Goal: Task Accomplishment & Management: Manage account settings

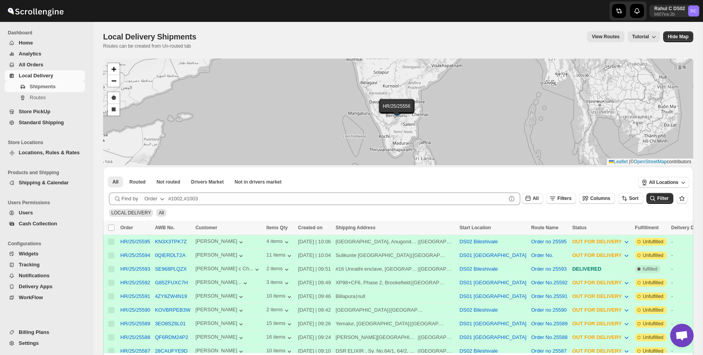
click at [266, 48] on div "Local Delivery Shipments Routes can be created from Un-routed tab View Routes T…" at bounding box center [398, 40] width 590 height 18
click at [206, 36] on div "View Routes Tutorial" at bounding box center [433, 36] width 454 height 11
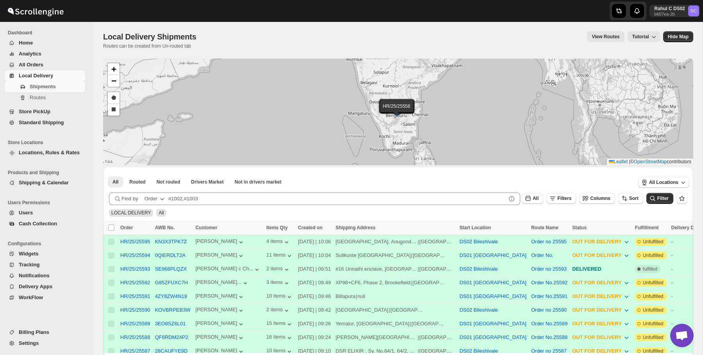
click at [206, 36] on div "View Routes Tutorial" at bounding box center [433, 36] width 454 height 11
click at [202, 46] on div "Local Delivery Shipments Routes can be created from Un-routed tab View Routes T…" at bounding box center [398, 40] width 590 height 18
click at [188, 42] on div "Local Delivery Shipments" at bounding box center [151, 36] width 96 height 11
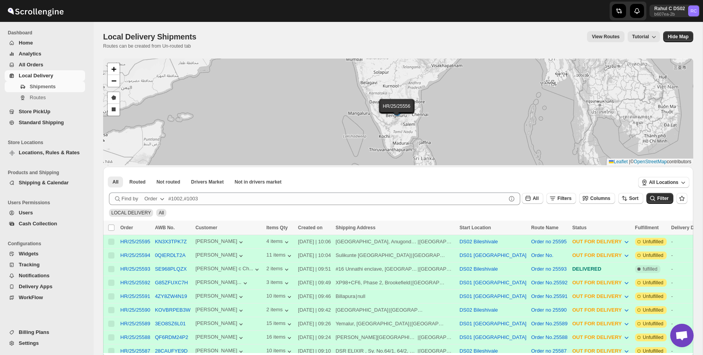
click at [188, 42] on div "Local Delivery Shipments" at bounding box center [151, 36] width 96 height 11
click at [183, 35] on span "Local Delivery Shipments" at bounding box center [149, 36] width 93 height 9
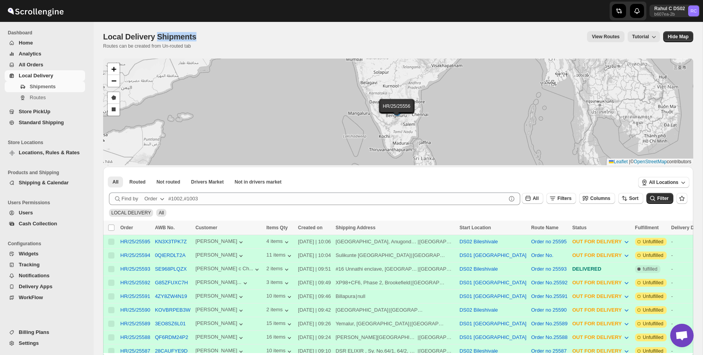
click at [183, 35] on span "Local Delivery Shipments" at bounding box center [149, 36] width 93 height 9
click at [183, 41] on span "Local Delivery Shipments" at bounding box center [149, 36] width 93 height 9
click at [60, 102] on button "Routes" at bounding box center [45, 97] width 80 height 11
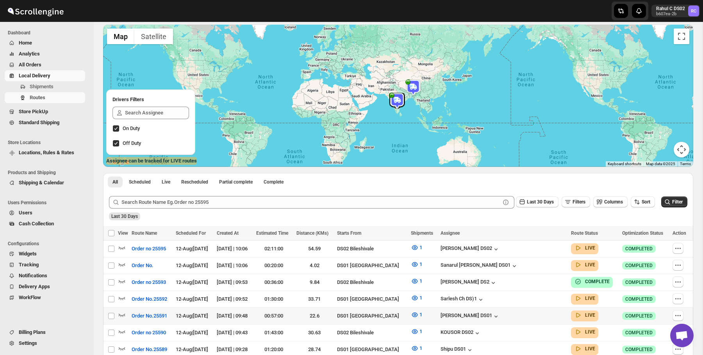
scroll to position [95, 0]
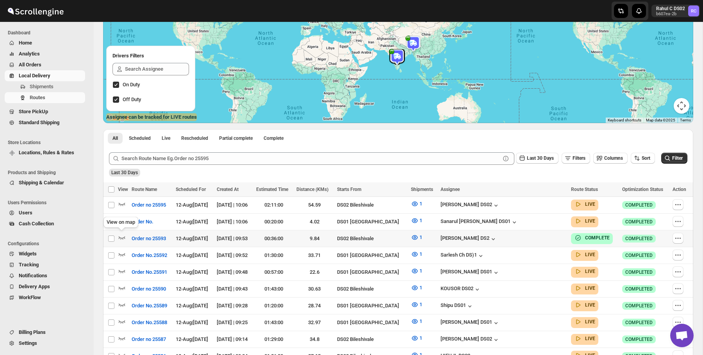
click at [117, 221] on div "View on map" at bounding box center [121, 223] width 38 height 17
click at [123, 221] on icon "button" at bounding box center [122, 221] width 7 height 3
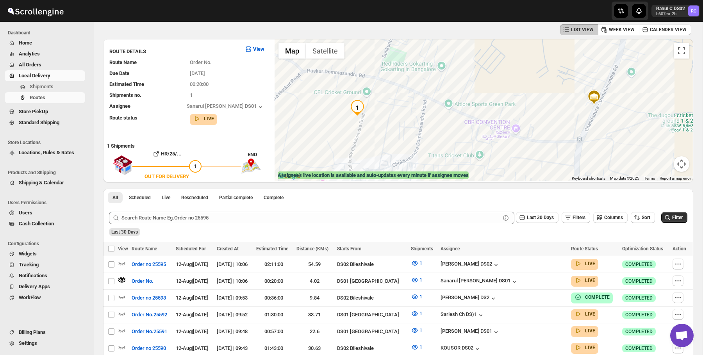
scroll to position [0, 0]
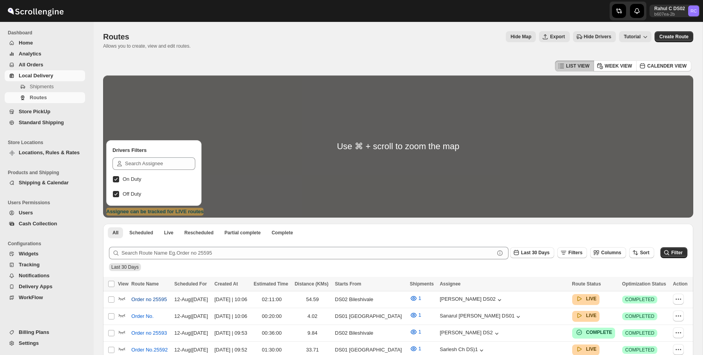
scroll to position [55, 0]
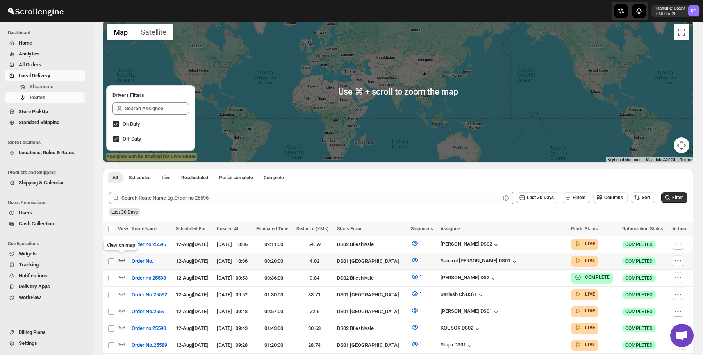
click at [122, 259] on icon "button" at bounding box center [122, 260] width 8 height 8
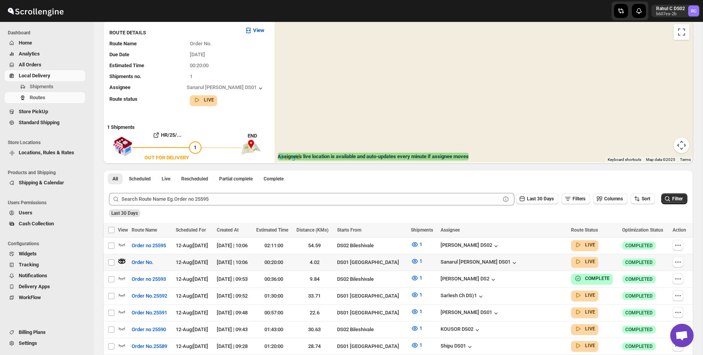
scroll to position [0, 0]
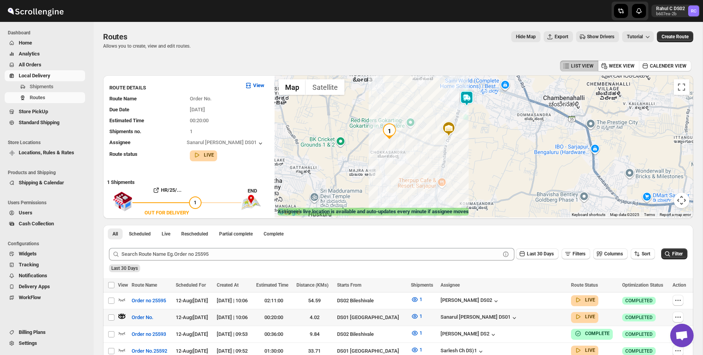
click at [470, 102] on img at bounding box center [467, 99] width 16 height 16
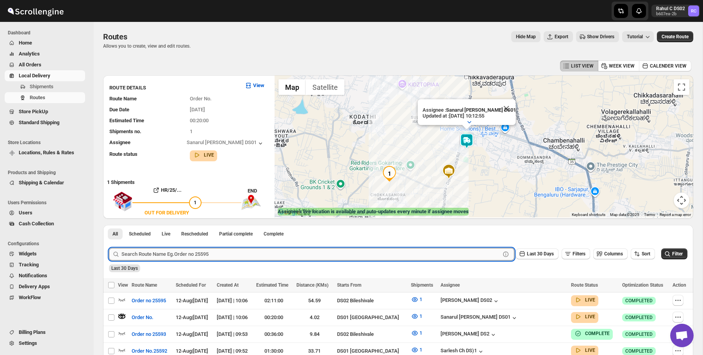
click at [210, 257] on input "text" at bounding box center [310, 254] width 379 height 12
click at [215, 257] on input "text" at bounding box center [310, 254] width 379 height 12
type input "24567"
click button "Submit" at bounding box center [120, 229] width 22 height 8
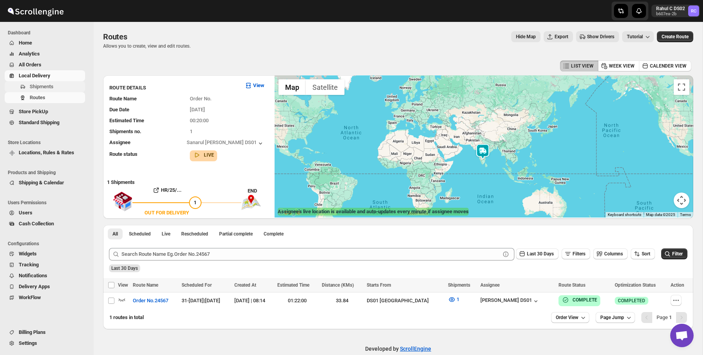
click at [48, 90] on span "Shipments" at bounding box center [57, 87] width 54 height 8
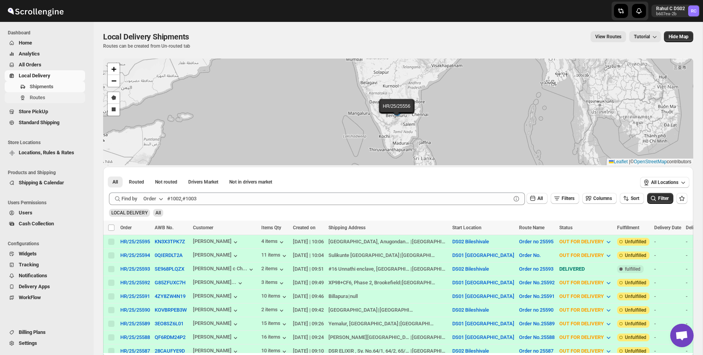
click at [56, 96] on span "Routes" at bounding box center [57, 98] width 54 height 8
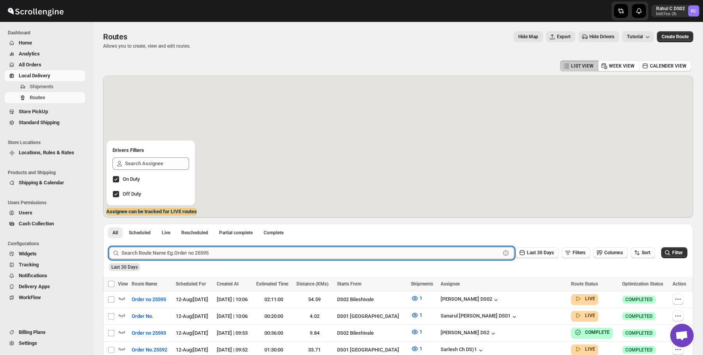
click at [170, 254] on input "text" at bounding box center [310, 253] width 379 height 12
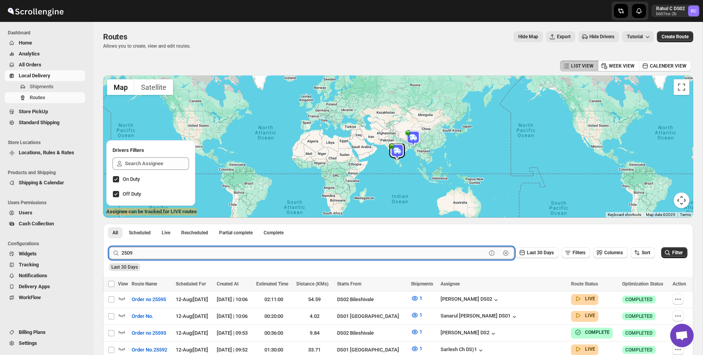
type input "25098"
click button "Submit" at bounding box center [120, 228] width 22 height 8
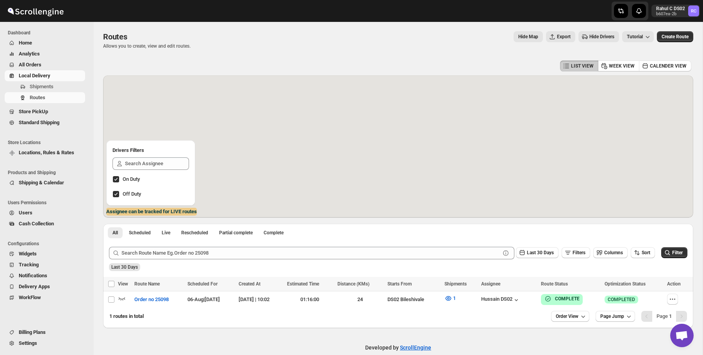
scroll to position [12, 0]
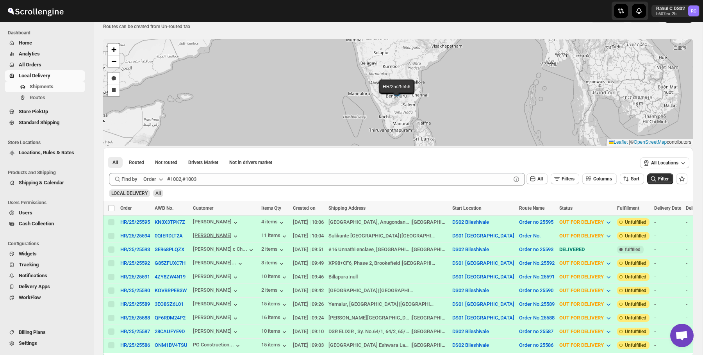
scroll to position [34, 0]
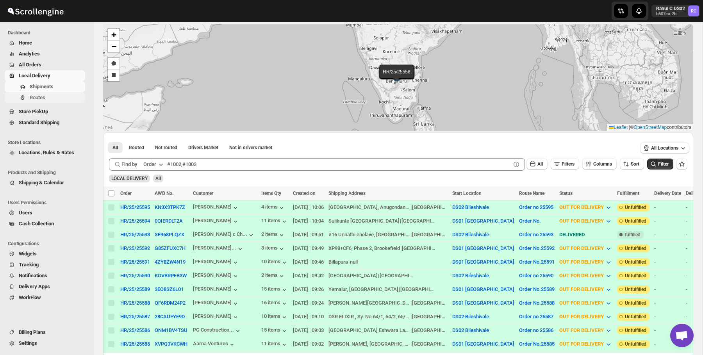
click at [37, 96] on span "Routes" at bounding box center [38, 98] width 16 height 6
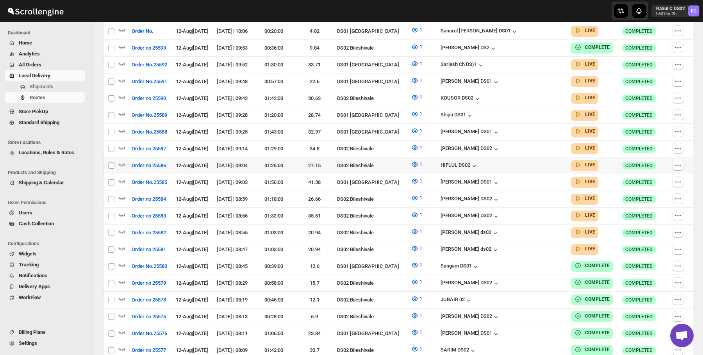
scroll to position [189, 0]
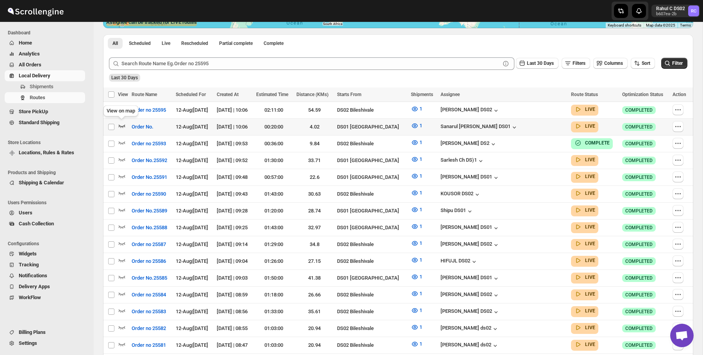
click at [121, 123] on icon "button" at bounding box center [122, 126] width 8 height 8
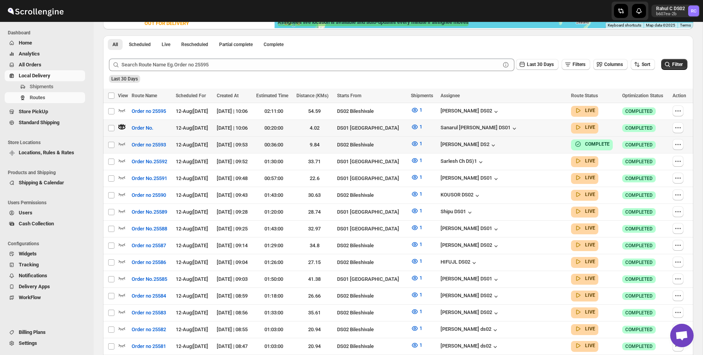
scroll to position [0, 0]
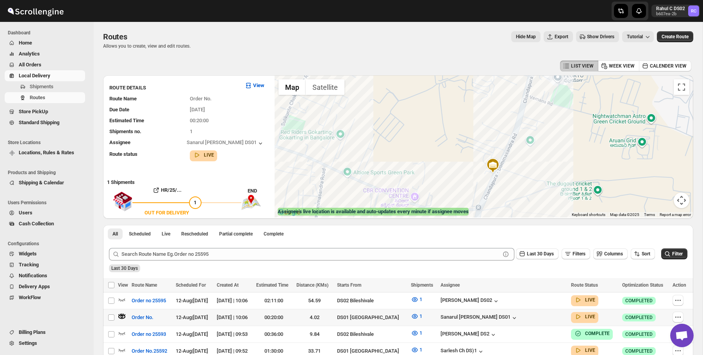
drag, startPoint x: 574, startPoint y: 139, endPoint x: 467, endPoint y: 175, distance: 112.9
click at [467, 175] on div at bounding box center [484, 146] width 419 height 142
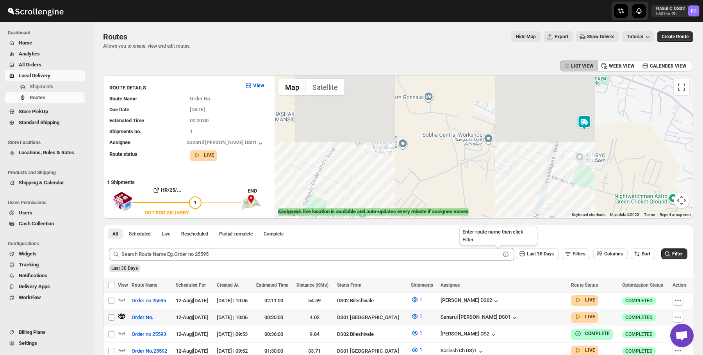
drag, startPoint x: 467, startPoint y: 175, endPoint x: 491, endPoint y: 229, distance: 58.1
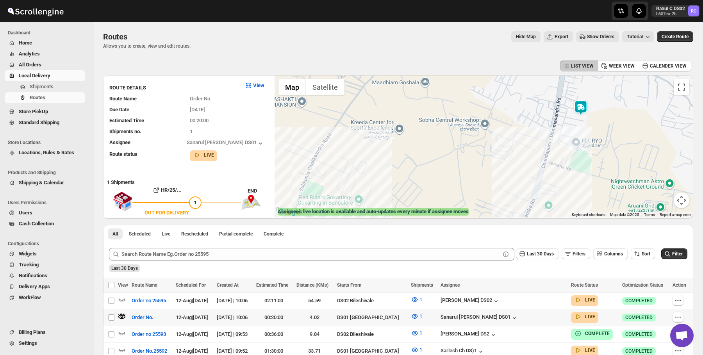
click at [469, 209] on label "Assignee's live location is available and auto-updates every minute if assignee…" at bounding box center [373, 212] width 191 height 8
click at [585, 109] on img at bounding box center [581, 107] width 16 height 16
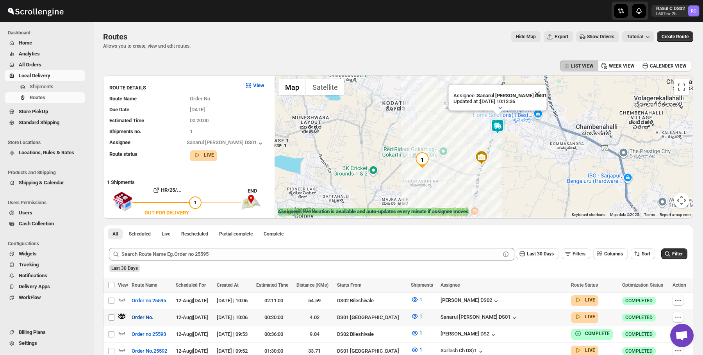
click at [148, 318] on span "Order No." at bounding box center [143, 318] width 22 height 8
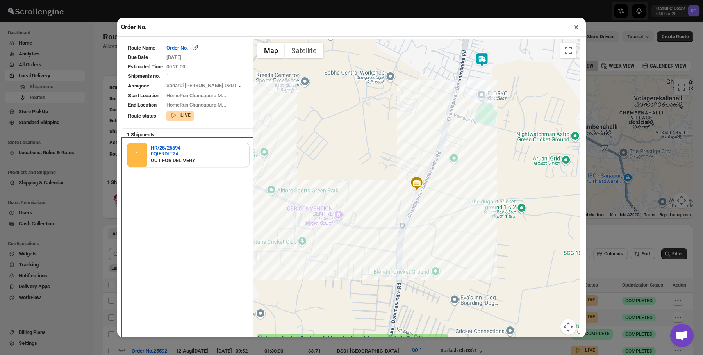
click at [175, 157] on div "OUT FOR DELIVERY" at bounding box center [173, 161] width 45 height 8
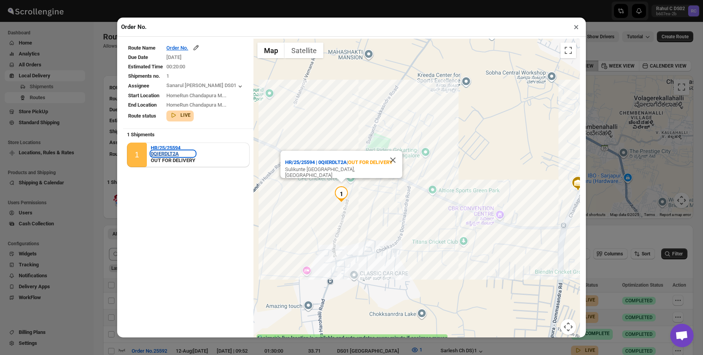
click at [175, 154] on div "0QIERDLT2A" at bounding box center [173, 154] width 45 height 6
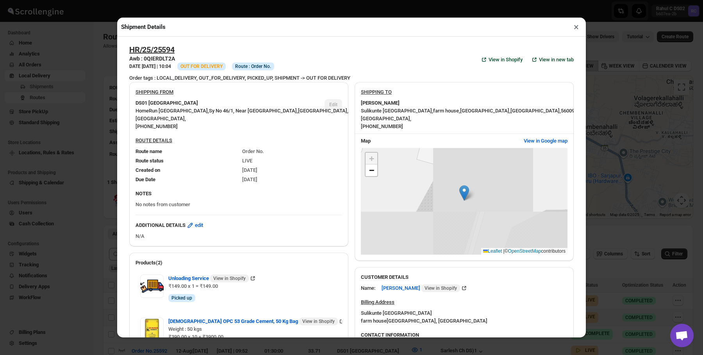
click at [580, 31] on button "×" at bounding box center [576, 26] width 11 height 11
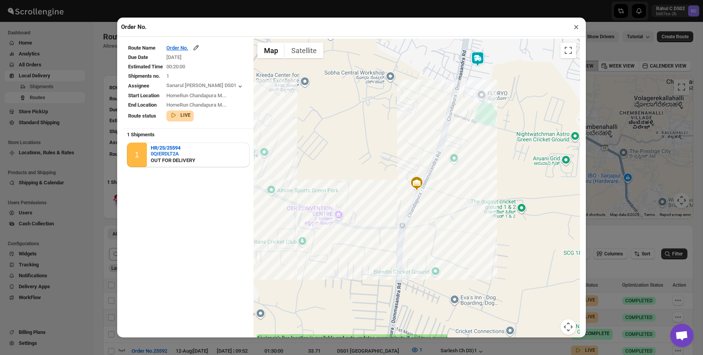
click at [582, 21] on div "Order No. ×" at bounding box center [351, 27] width 469 height 19
click at [579, 24] on button "×" at bounding box center [576, 26] width 11 height 11
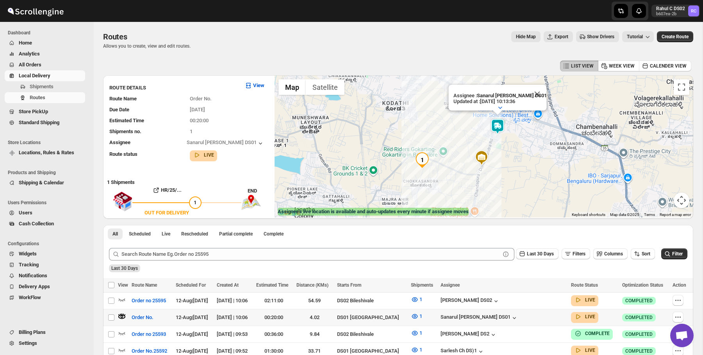
click at [37, 348] on ul "Billing Plans Settings" at bounding box center [45, 341] width 90 height 29
click at [29, 341] on span "Settings" at bounding box center [28, 343] width 18 height 6
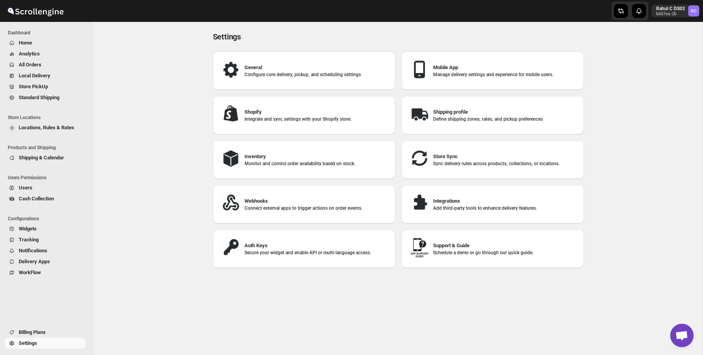
click at [287, 83] on div "General Configure core delivery, pickup, and scheduling settings" at bounding box center [304, 71] width 170 height 26
select select "m"
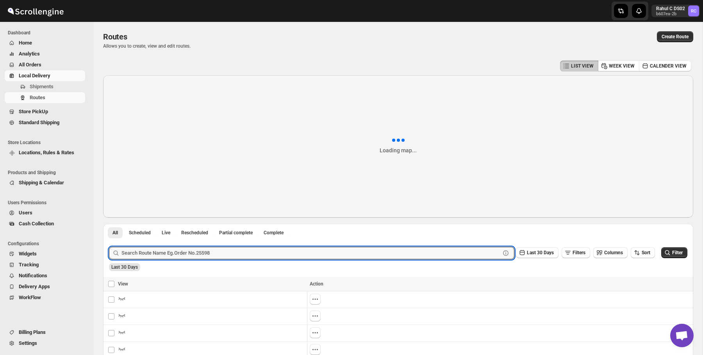
click at [272, 250] on input "text" at bounding box center [310, 253] width 379 height 12
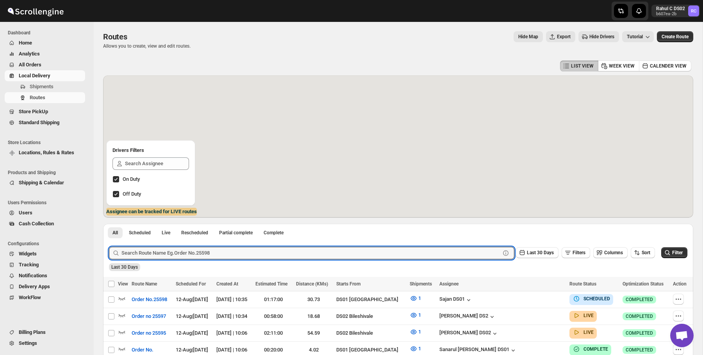
scroll to position [169, 0]
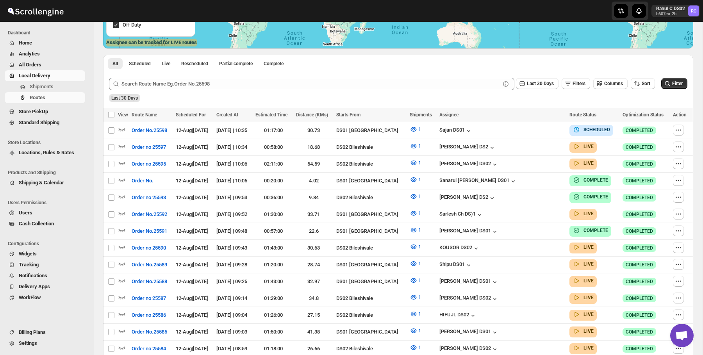
click at [50, 351] on ul "Billing Plans Settings" at bounding box center [45, 341] width 90 height 29
click at [48, 346] on span "Settings" at bounding box center [51, 343] width 65 height 8
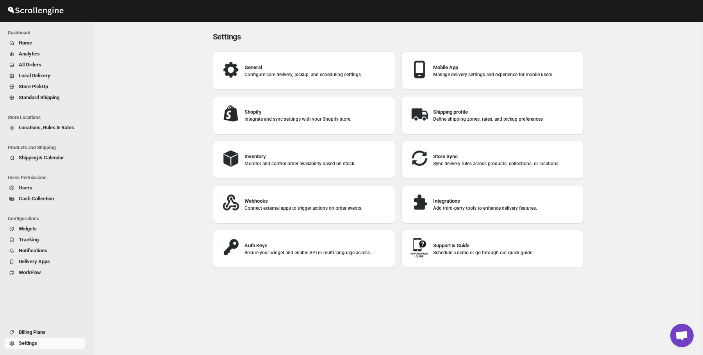
click at [261, 252] on p "Secure your widget and enable API or multi-language access." at bounding box center [317, 253] width 145 height 6
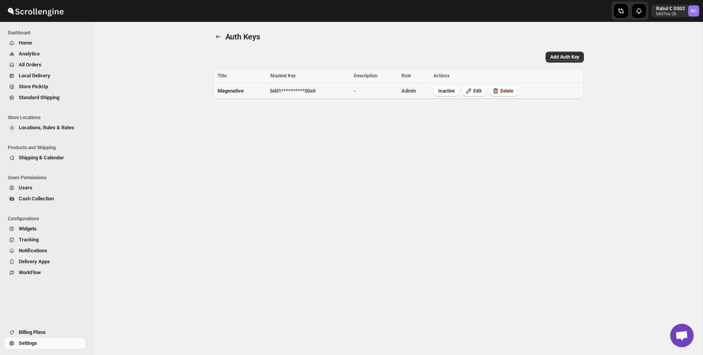
click at [302, 92] on span "**********" at bounding box center [292, 91] width 45 height 6
click at [481, 91] on span "Edit" at bounding box center [477, 91] width 8 height 6
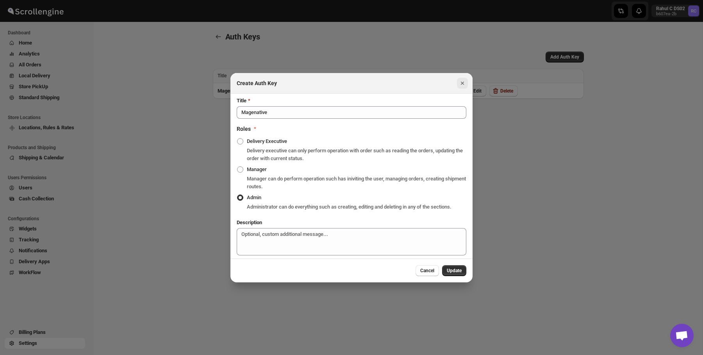
click at [463, 82] on icon "Close" at bounding box center [463, 83] width 8 height 8
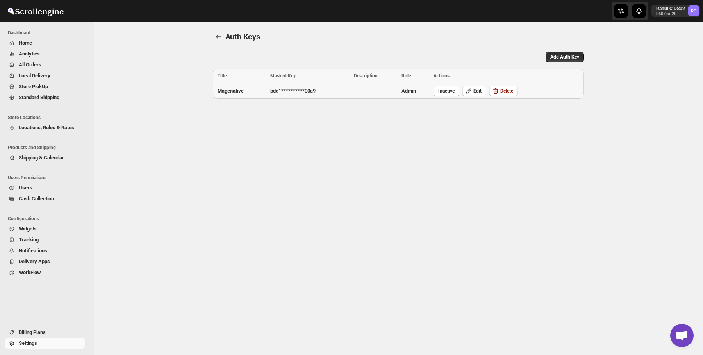
click at [266, 93] on td "Magenative" at bounding box center [240, 91] width 55 height 16
click at [243, 87] on td "Magenative" at bounding box center [240, 91] width 55 height 16
click at [388, 91] on td "-" at bounding box center [376, 91] width 48 height 16
click at [413, 93] on td "Admin" at bounding box center [415, 91] width 32 height 16
click at [443, 93] on span "Inactive" at bounding box center [446, 91] width 16 height 6
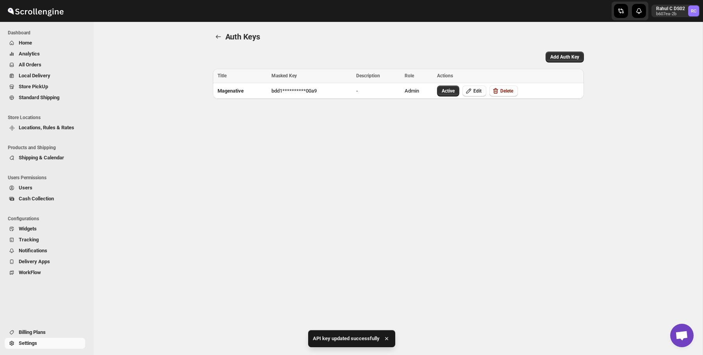
click at [460, 139] on div "**********" at bounding box center [398, 188] width 609 height 333
click at [389, 338] on icon "button" at bounding box center [387, 339] width 8 height 8
click at [568, 57] on span "Add Auth Key" at bounding box center [564, 57] width 29 height 6
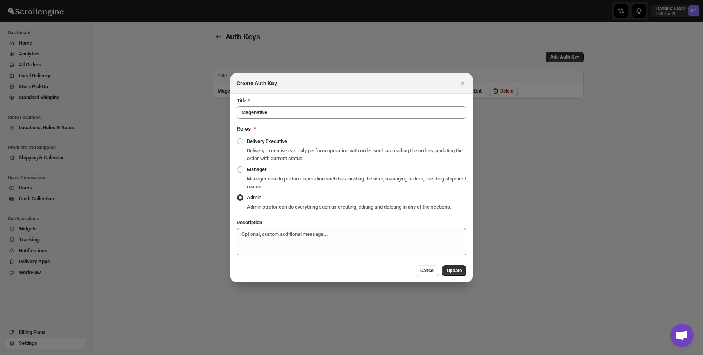
click at [306, 264] on div "Cancel Update" at bounding box center [351, 271] width 242 height 24
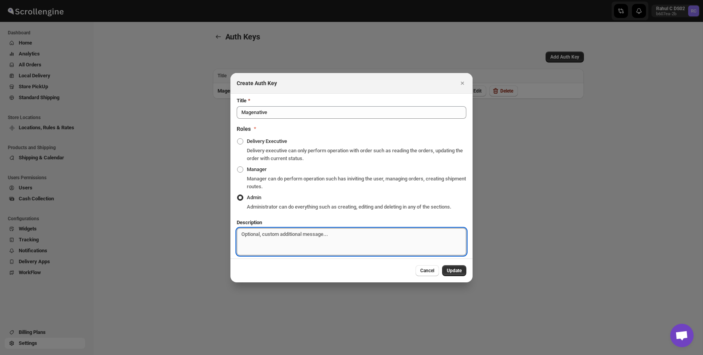
click at [327, 251] on textarea "Description" at bounding box center [352, 241] width 230 height 27
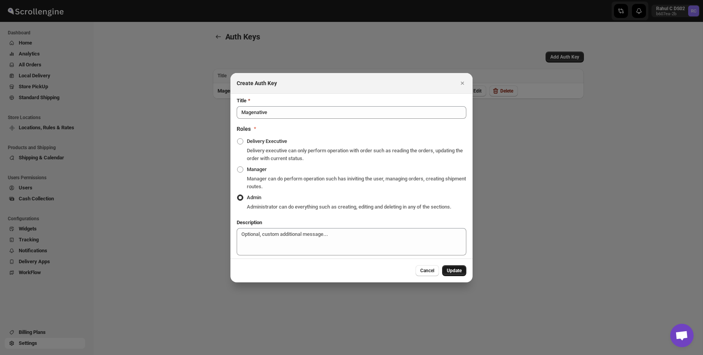
click at [451, 274] on span "Update" at bounding box center [454, 271] width 15 height 6
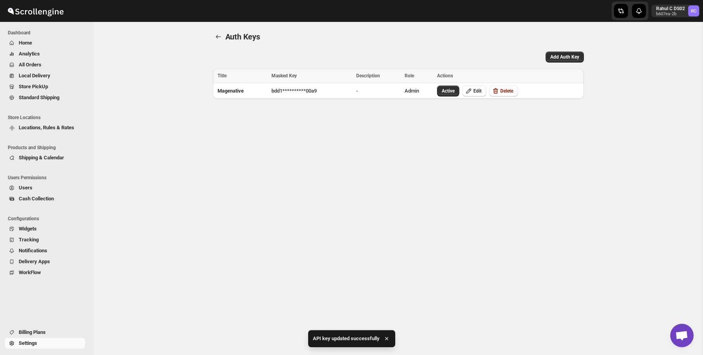
click at [386, 337] on icon "button" at bounding box center [387, 339] width 8 height 8
click at [450, 221] on div "**********" at bounding box center [398, 188] width 609 height 333
click at [475, 143] on div "**********" at bounding box center [398, 188] width 609 height 333
click at [565, 59] on span "Add Auth Key" at bounding box center [564, 57] width 29 height 6
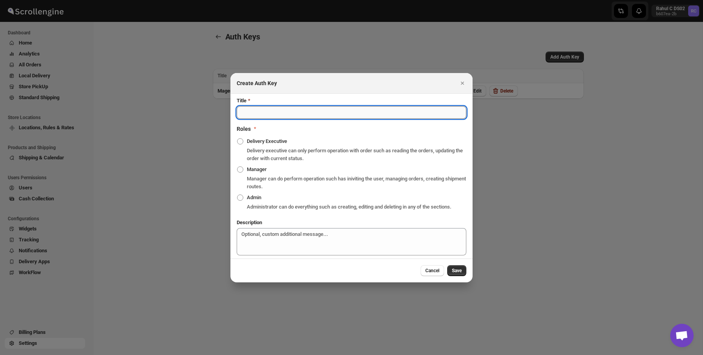
click at [394, 114] on input "Title" at bounding box center [352, 112] width 230 height 12
type input "L"
type input "Magenative Custom Address"
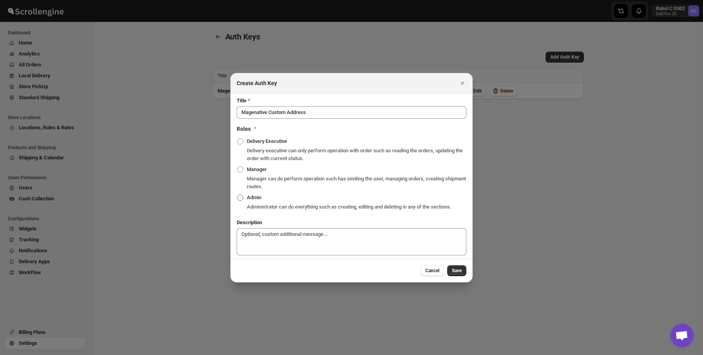
click at [252, 195] on span "Admin" at bounding box center [254, 198] width 14 height 6
click at [237, 195] on input "Admin" at bounding box center [237, 195] width 0 height 0
radio input "true"
click at [454, 272] on span "Save" at bounding box center [457, 271] width 10 height 6
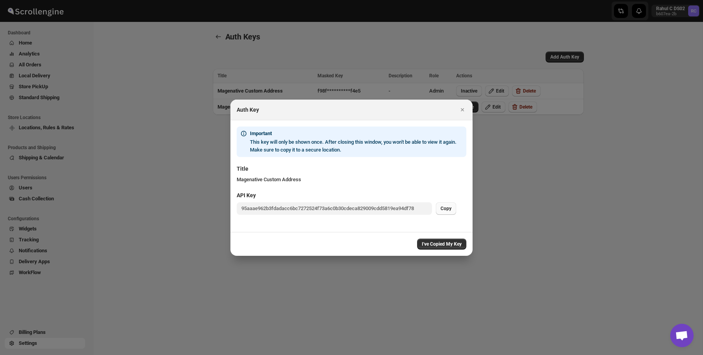
click at [441, 207] on span "Copy" at bounding box center [446, 208] width 11 height 6
click at [462, 107] on icon "Close" at bounding box center [463, 110] width 8 height 8
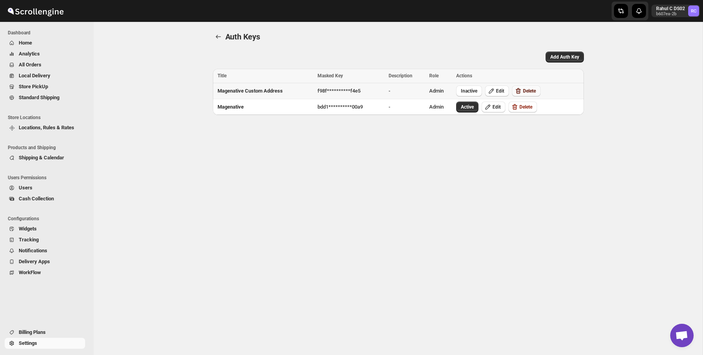
click at [527, 91] on button "Delete" at bounding box center [526, 91] width 29 height 11
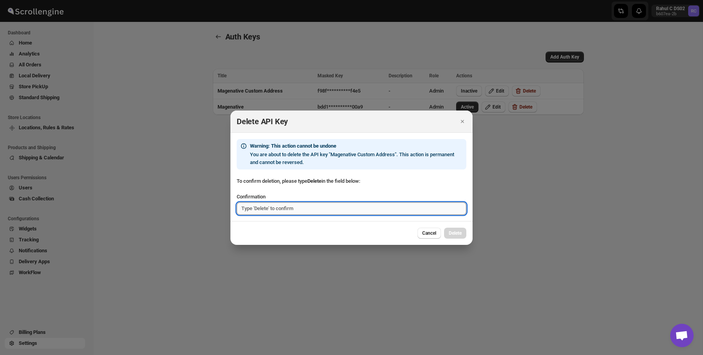
click at [415, 208] on input "Confirmation" at bounding box center [352, 208] width 230 height 12
type input "Delete"
click at [458, 233] on span "Delete" at bounding box center [455, 233] width 13 height 6
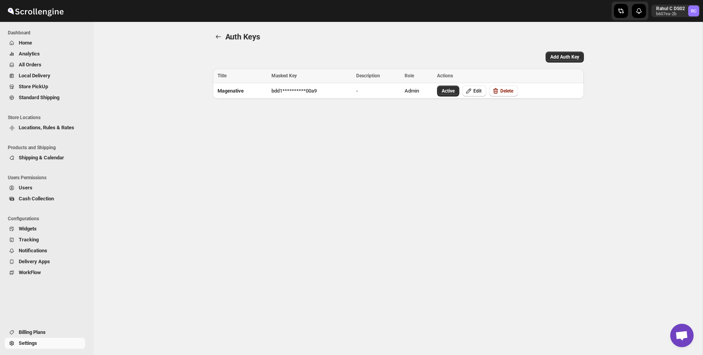
click at [344, 144] on div "**********" at bounding box center [398, 188] width 609 height 333
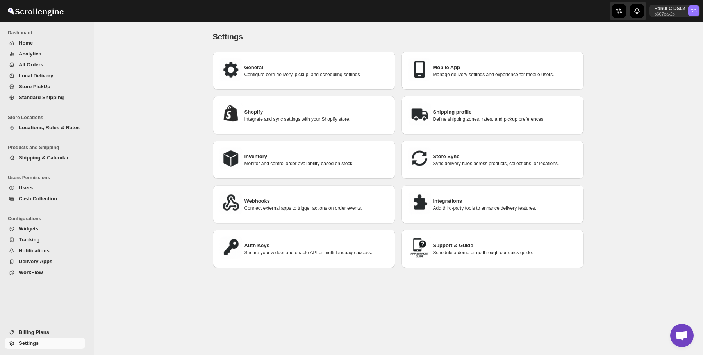
click at [266, 252] on p "Secure your widget and enable API or multi-language access." at bounding box center [317, 253] width 145 height 6
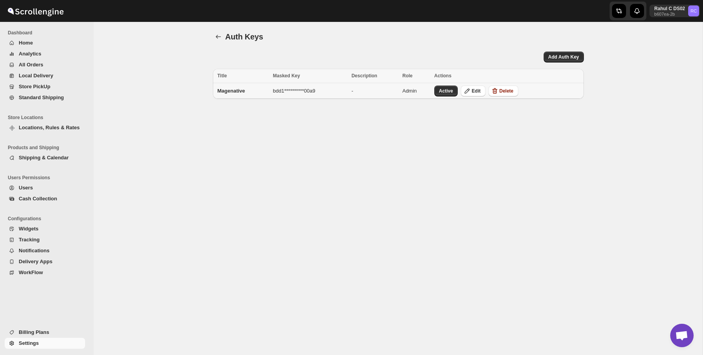
click at [290, 91] on span "**********" at bounding box center [294, 91] width 42 height 6
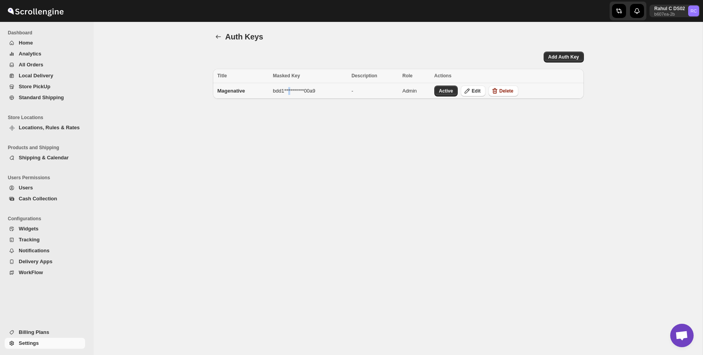
click at [290, 91] on span "**********" at bounding box center [294, 91] width 42 height 6
click at [308, 120] on div "**********" at bounding box center [398, 188] width 609 height 333
click at [328, 125] on div "**********" at bounding box center [398, 188] width 609 height 333
click at [312, 82] on th "Masked Key" at bounding box center [310, 76] width 79 height 14
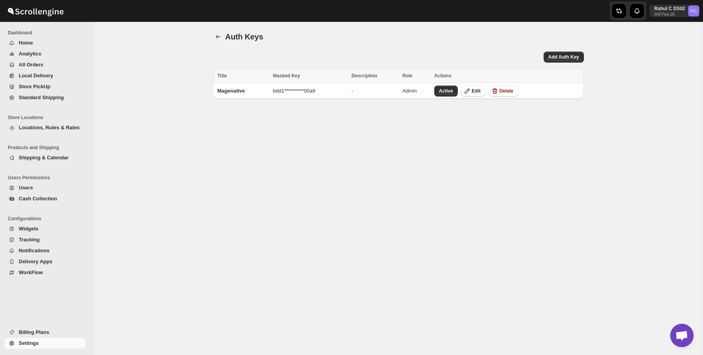
click at [312, 82] on th "Masked Key" at bounding box center [310, 76] width 79 height 14
click at [305, 90] on span "**********" at bounding box center [294, 91] width 42 height 6
click at [311, 98] on td "**********" at bounding box center [310, 91] width 79 height 16
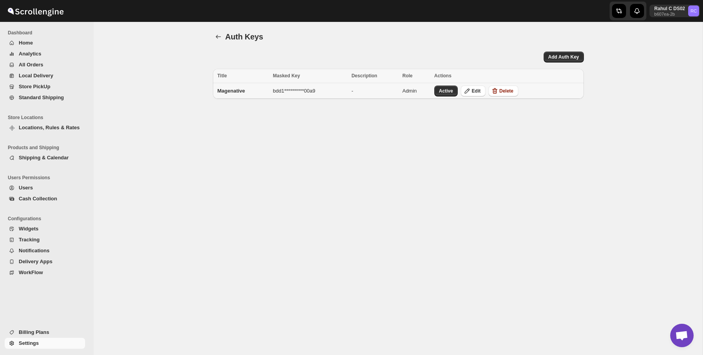
click at [323, 91] on td "**********" at bounding box center [310, 91] width 79 height 16
click at [280, 89] on span "**********" at bounding box center [294, 91] width 42 height 6
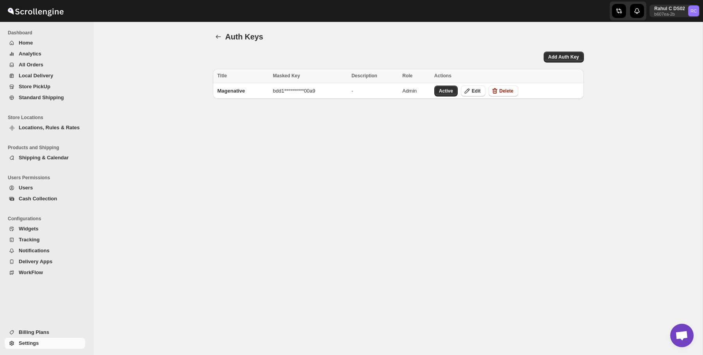
click at [235, 34] on span "Auth Keys" at bounding box center [244, 36] width 38 height 9
click at [280, 72] on div "Masked Key" at bounding box center [310, 76] width 74 height 8
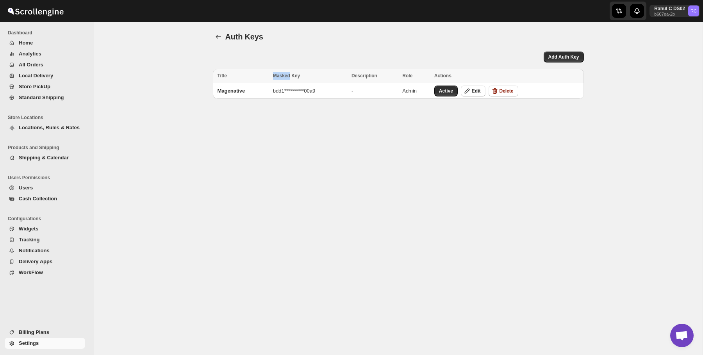
click at [280, 72] on div "Masked Key" at bounding box center [310, 76] width 74 height 8
click at [233, 76] on div "Title" at bounding box center [243, 76] width 51 height 8
click at [265, 76] on div "Title" at bounding box center [243, 76] width 51 height 8
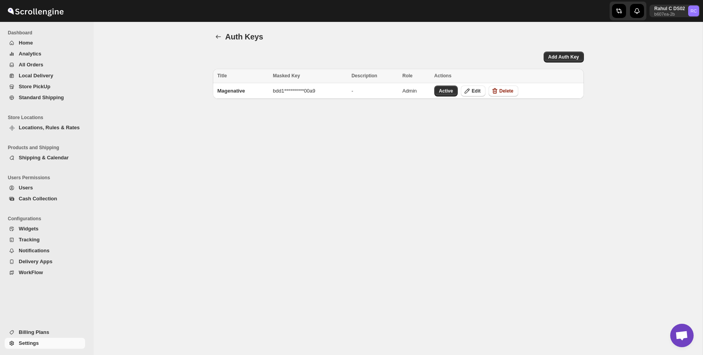
click at [265, 76] on div "Title" at bounding box center [243, 76] width 51 height 8
click at [289, 79] on div "Masked Key" at bounding box center [310, 76] width 74 height 8
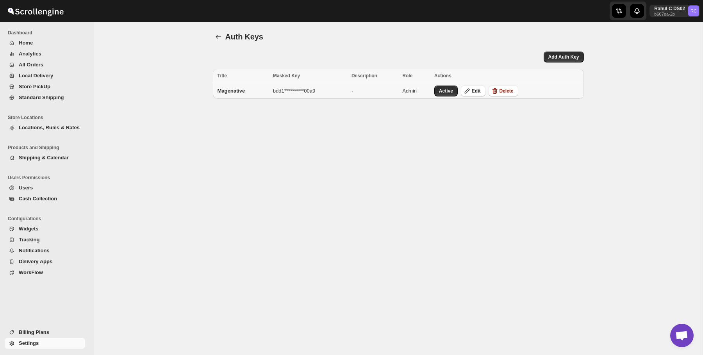
click at [289, 89] on span "**********" at bounding box center [294, 91] width 42 height 6
click at [286, 89] on span "**********" at bounding box center [294, 91] width 42 height 6
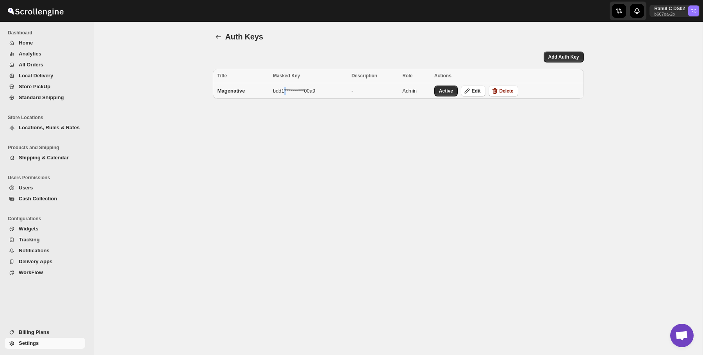
click at [286, 89] on span "**********" at bounding box center [294, 91] width 42 height 6
click at [286, 84] on td "**********" at bounding box center [310, 91] width 79 height 16
click at [220, 77] on span "Title" at bounding box center [222, 75] width 9 height 5
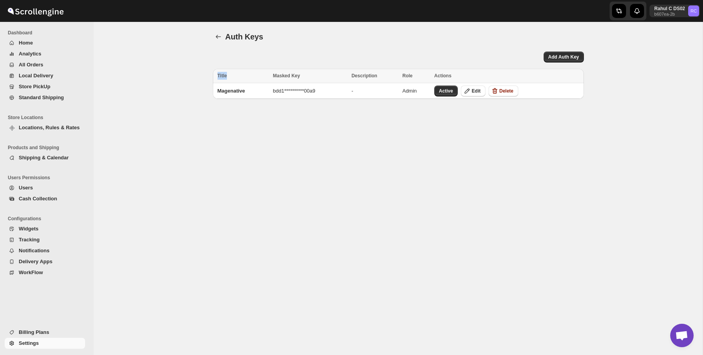
click at [220, 77] on span "Title" at bounding box center [222, 75] width 9 height 5
click at [236, 87] on td "Magenative" at bounding box center [242, 91] width 58 height 16
click at [451, 91] on span "Active" at bounding box center [446, 91] width 14 height 6
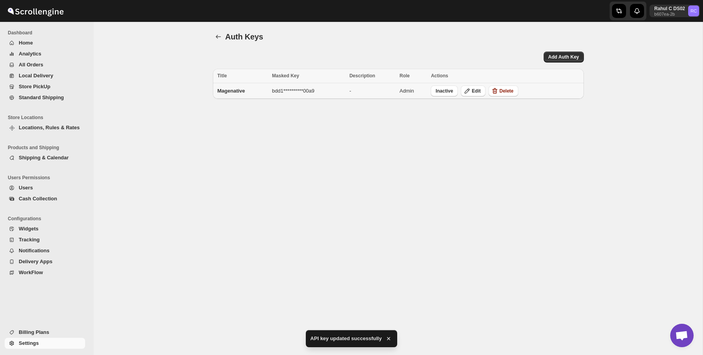
click at [375, 84] on td "-" at bounding box center [372, 91] width 50 height 16
click at [296, 88] on span "**********" at bounding box center [293, 91] width 42 height 6
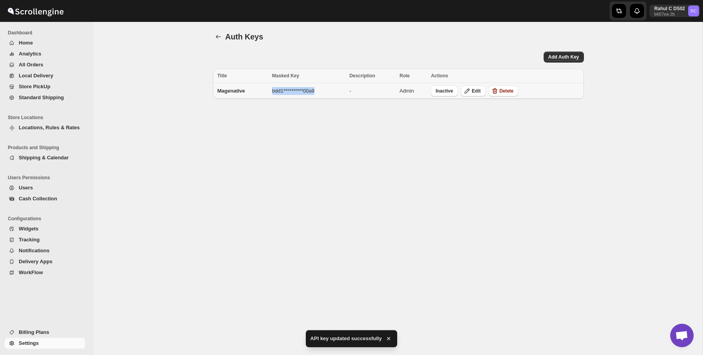
click at [273, 90] on span "**********" at bounding box center [293, 91] width 42 height 6
click at [468, 69] on th "Actions" at bounding box center [506, 76] width 155 height 14
click at [287, 70] on th "Masked Key" at bounding box center [308, 76] width 77 height 14
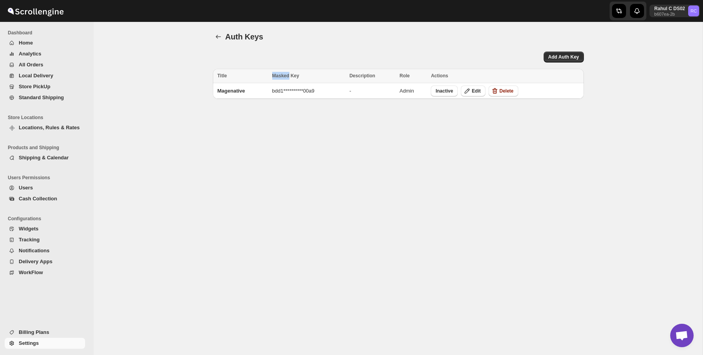
click at [287, 70] on th "Masked Key" at bounding box center [308, 76] width 77 height 14
click at [322, 72] on div "Masked Key" at bounding box center [308, 76] width 73 height 8
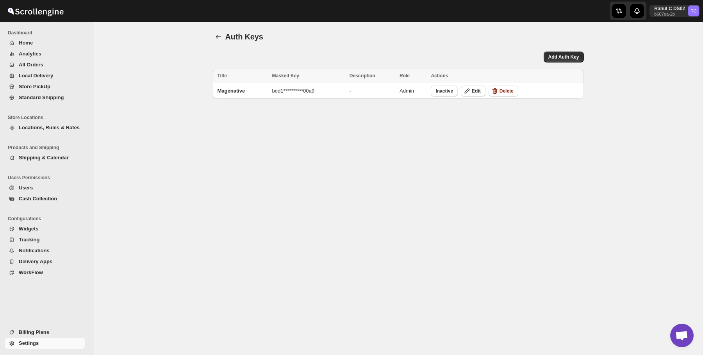
click at [359, 75] on span "Description" at bounding box center [363, 75] width 26 height 5
click at [371, 129] on div "**********" at bounding box center [398, 188] width 609 height 333
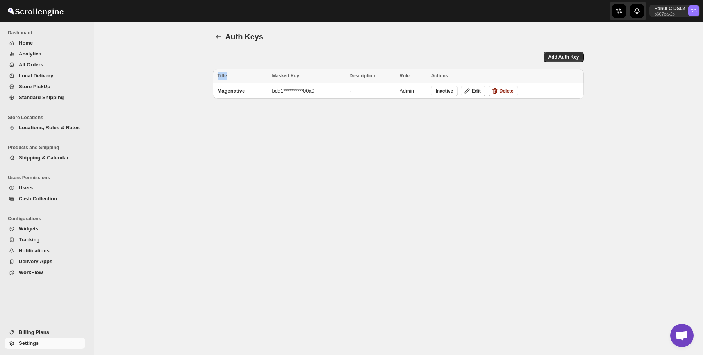
click at [371, 129] on div "**********" at bounding box center [398, 188] width 609 height 333
click at [371, 44] on div "Auth Keys. This page is ready Auth Keys" at bounding box center [398, 37] width 371 height 30
click at [373, 164] on div "**********" at bounding box center [398, 188] width 609 height 333
click at [498, 45] on div "Auth Keys. This page is ready Auth Keys" at bounding box center [398, 37] width 371 height 30
click at [502, 53] on div "Add Auth Key" at bounding box center [398, 57] width 371 height 11
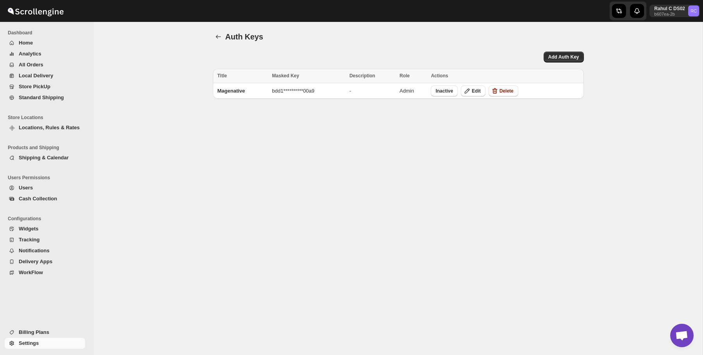
click at [502, 53] on div "Add Auth Key" at bounding box center [398, 57] width 371 height 11
click at [456, 59] on div "Add Auth Key" at bounding box center [398, 57] width 371 height 11
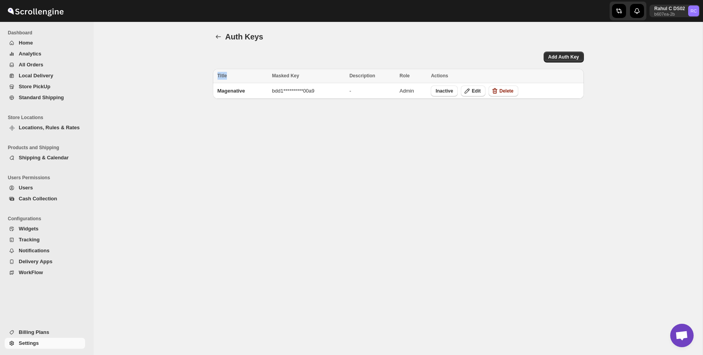
click at [297, 22] on div "Auth Keys. This page is ready Auth Keys" at bounding box center [398, 37] width 371 height 30
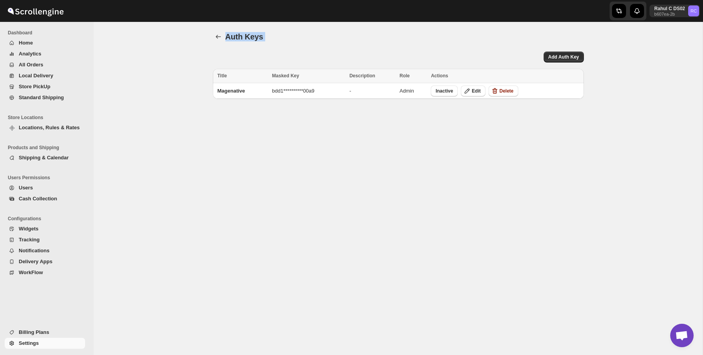
click at [297, 22] on div "Auth Keys. This page is ready Auth Keys" at bounding box center [398, 37] width 371 height 30
